Goal: Task Accomplishment & Management: Manage account settings

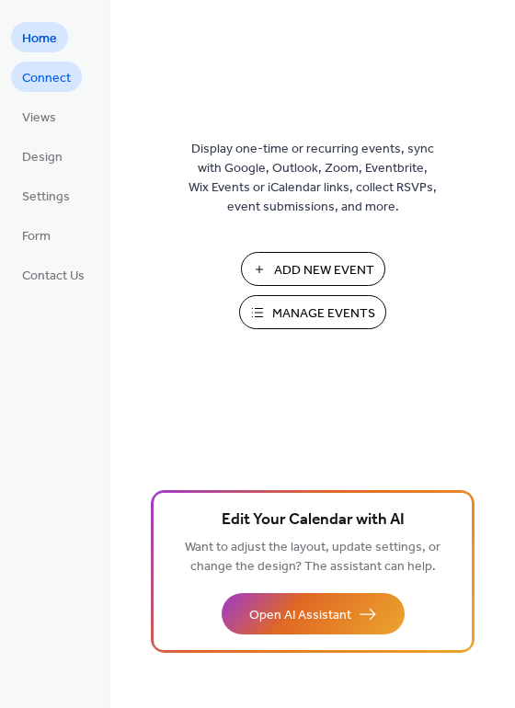
click at [50, 84] on span "Connect" at bounding box center [46, 78] width 49 height 19
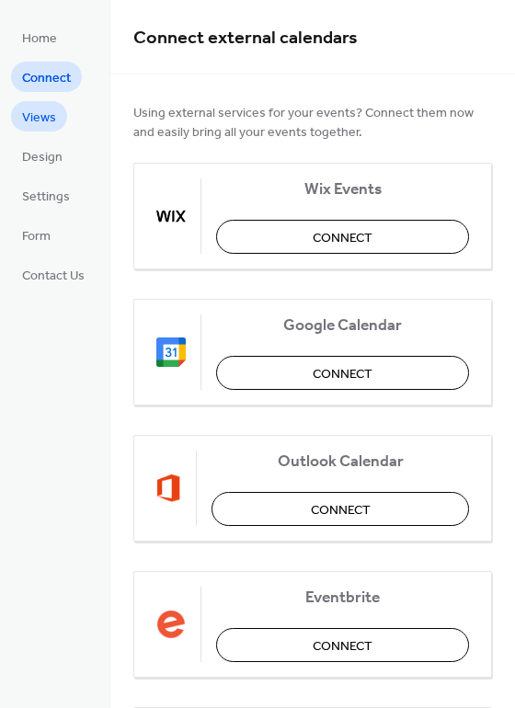
click at [51, 108] on span "Views" at bounding box center [39, 117] width 34 height 19
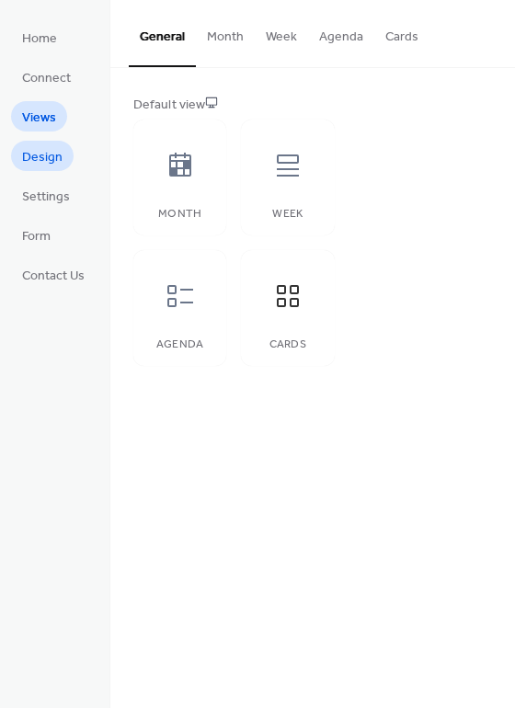
click at [41, 148] on span "Design" at bounding box center [42, 157] width 40 height 19
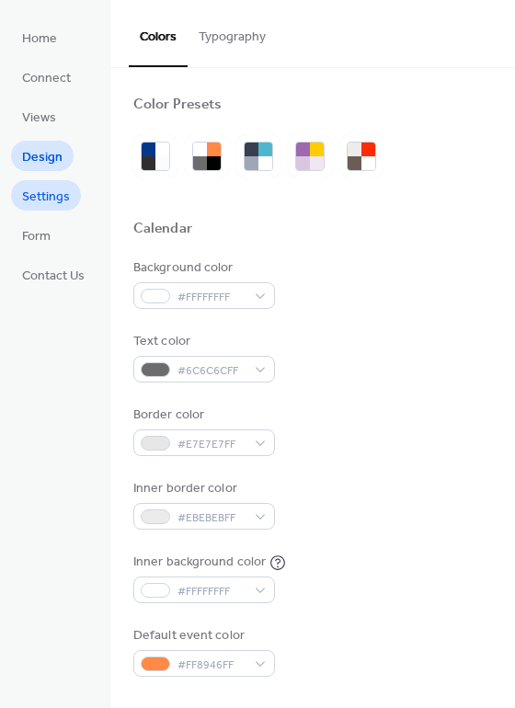
click at [40, 207] on span "Settings" at bounding box center [46, 197] width 48 height 19
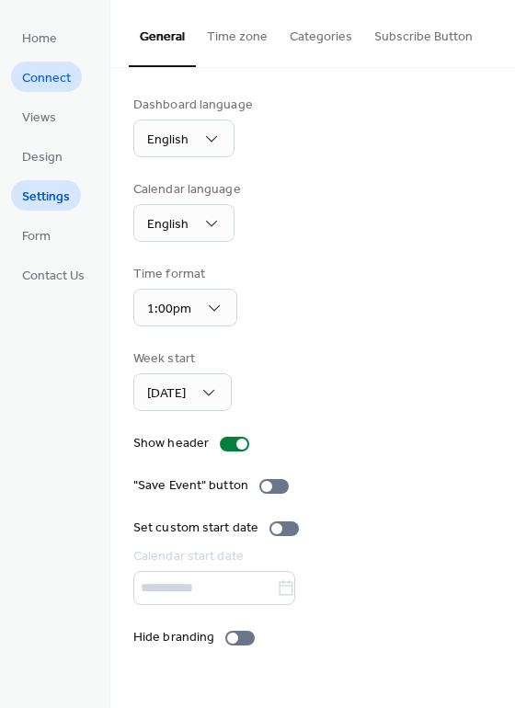
click at [53, 87] on span "Connect" at bounding box center [46, 78] width 49 height 19
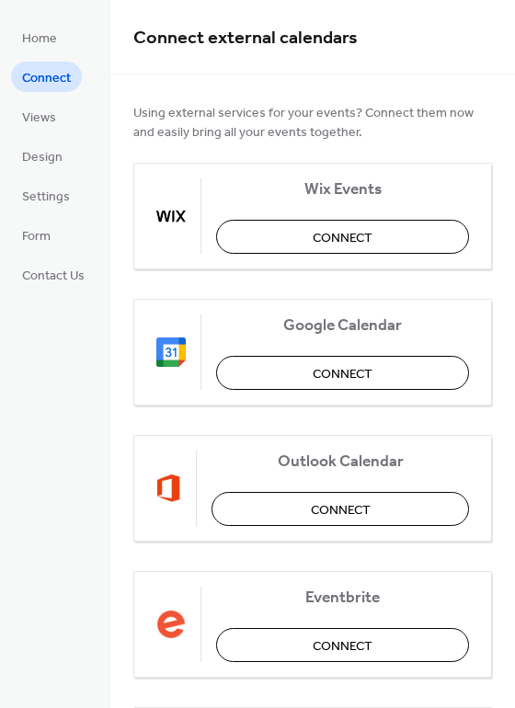
click at [56, 134] on ul "Home Connect Views Design Settings Form Contact Us" at bounding box center [53, 155] width 85 height 267
click at [47, 170] on link "Design" at bounding box center [42, 156] width 63 height 30
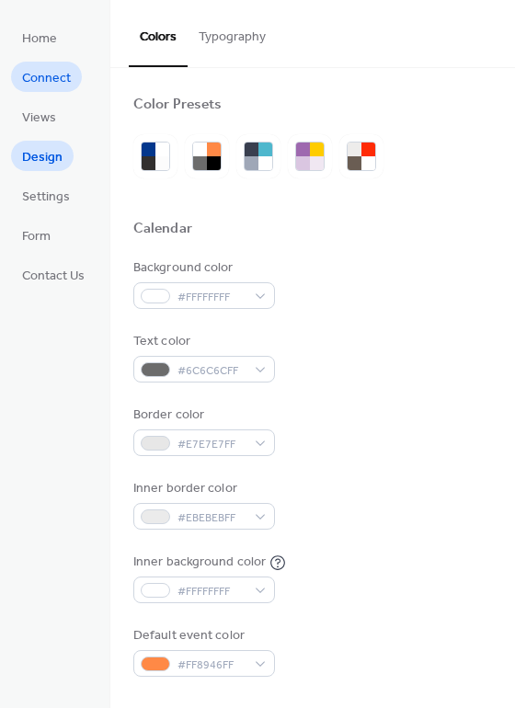
click at [43, 69] on span "Connect" at bounding box center [46, 78] width 49 height 19
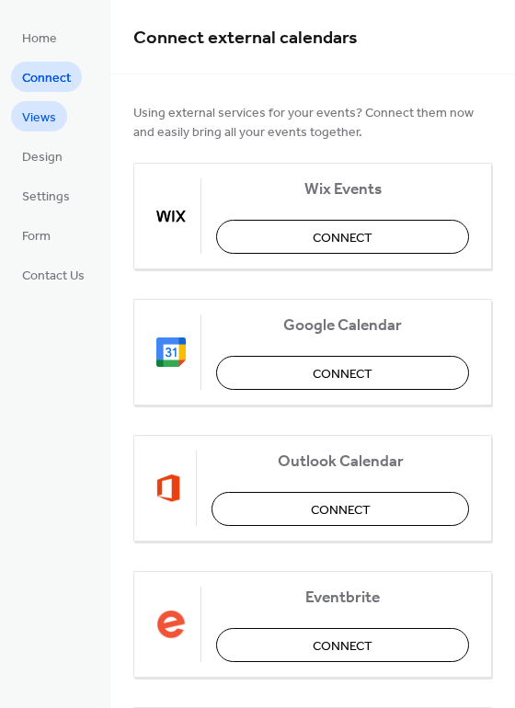
click at [49, 128] on span "Views" at bounding box center [39, 117] width 34 height 19
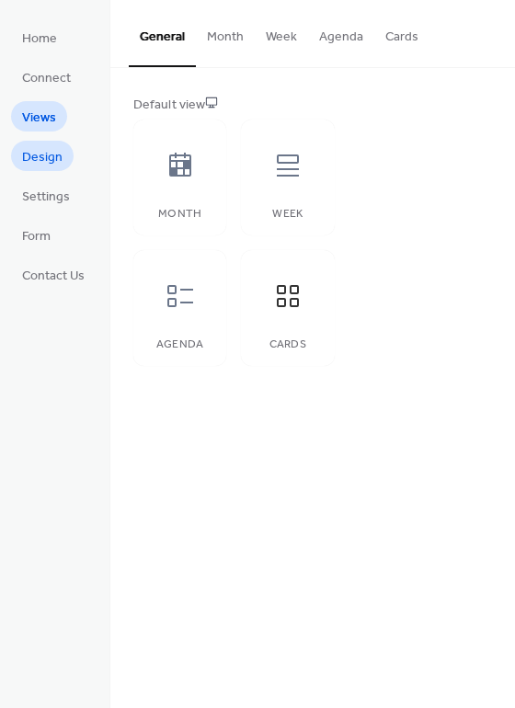
click at [57, 150] on span "Design" at bounding box center [42, 157] width 40 height 19
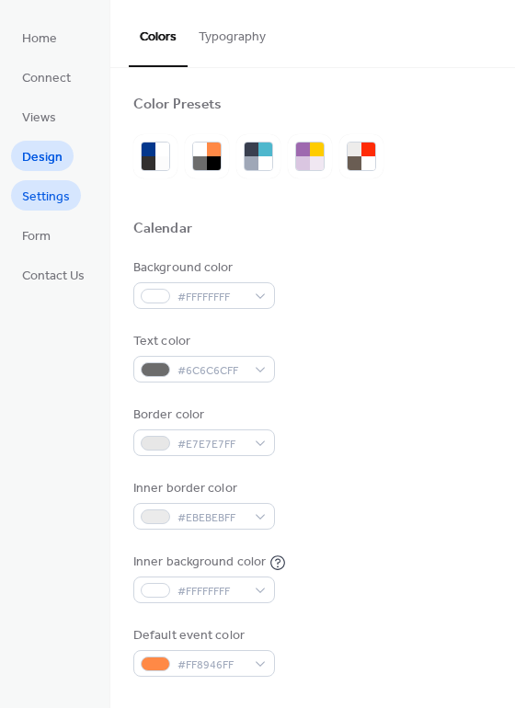
click at [52, 205] on span "Settings" at bounding box center [46, 197] width 48 height 19
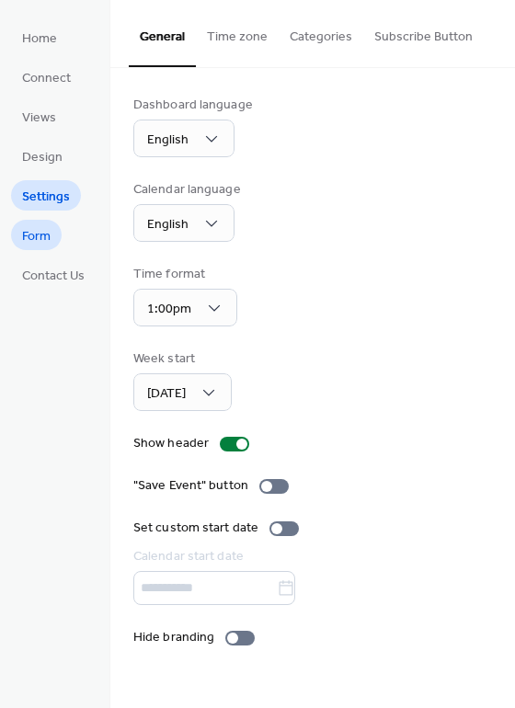
click at [43, 245] on span "Form" at bounding box center [36, 236] width 28 height 19
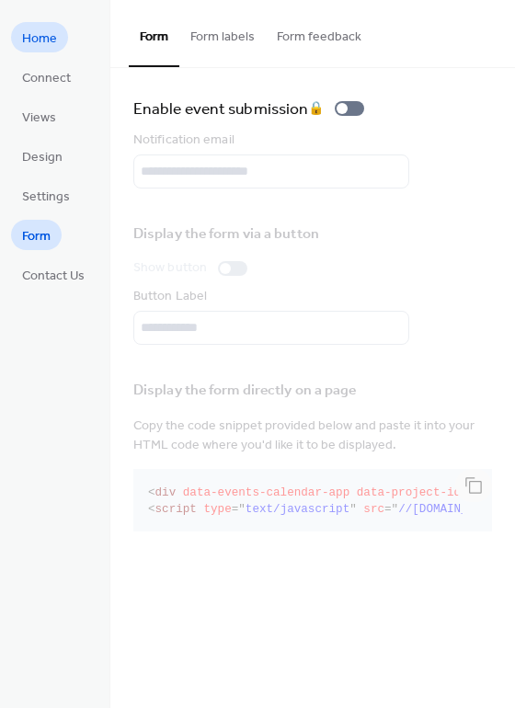
click at [43, 49] on span "Home" at bounding box center [39, 38] width 35 height 19
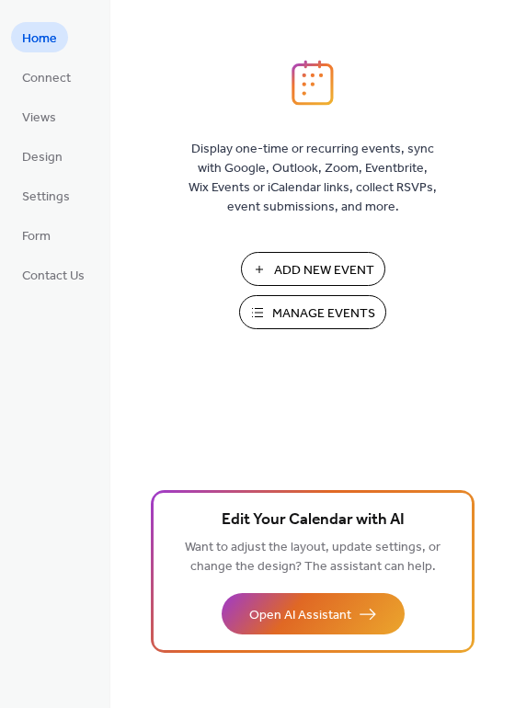
click at [331, 307] on span "Manage Events" at bounding box center [323, 313] width 103 height 19
